Goal: Information Seeking & Learning: Check status

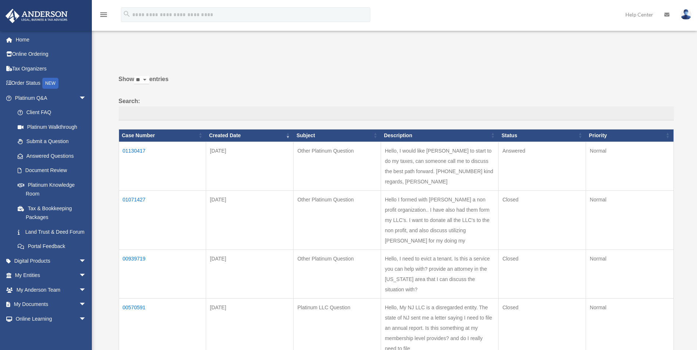
click at [136, 151] on td "01130417" at bounding box center [162, 166] width 87 height 49
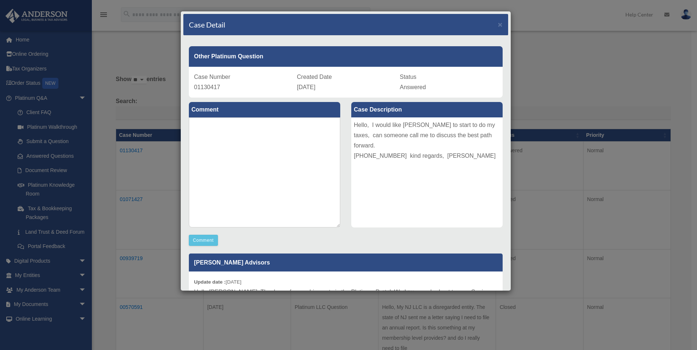
click at [492, 25] on div "Case Detail ×" at bounding box center [345, 25] width 325 height 22
click at [492, 26] on div "Case Detail ×" at bounding box center [345, 25] width 325 height 22
click at [498, 22] on span "×" at bounding box center [500, 24] width 5 height 8
